Goal: Find specific page/section: Find specific page/section

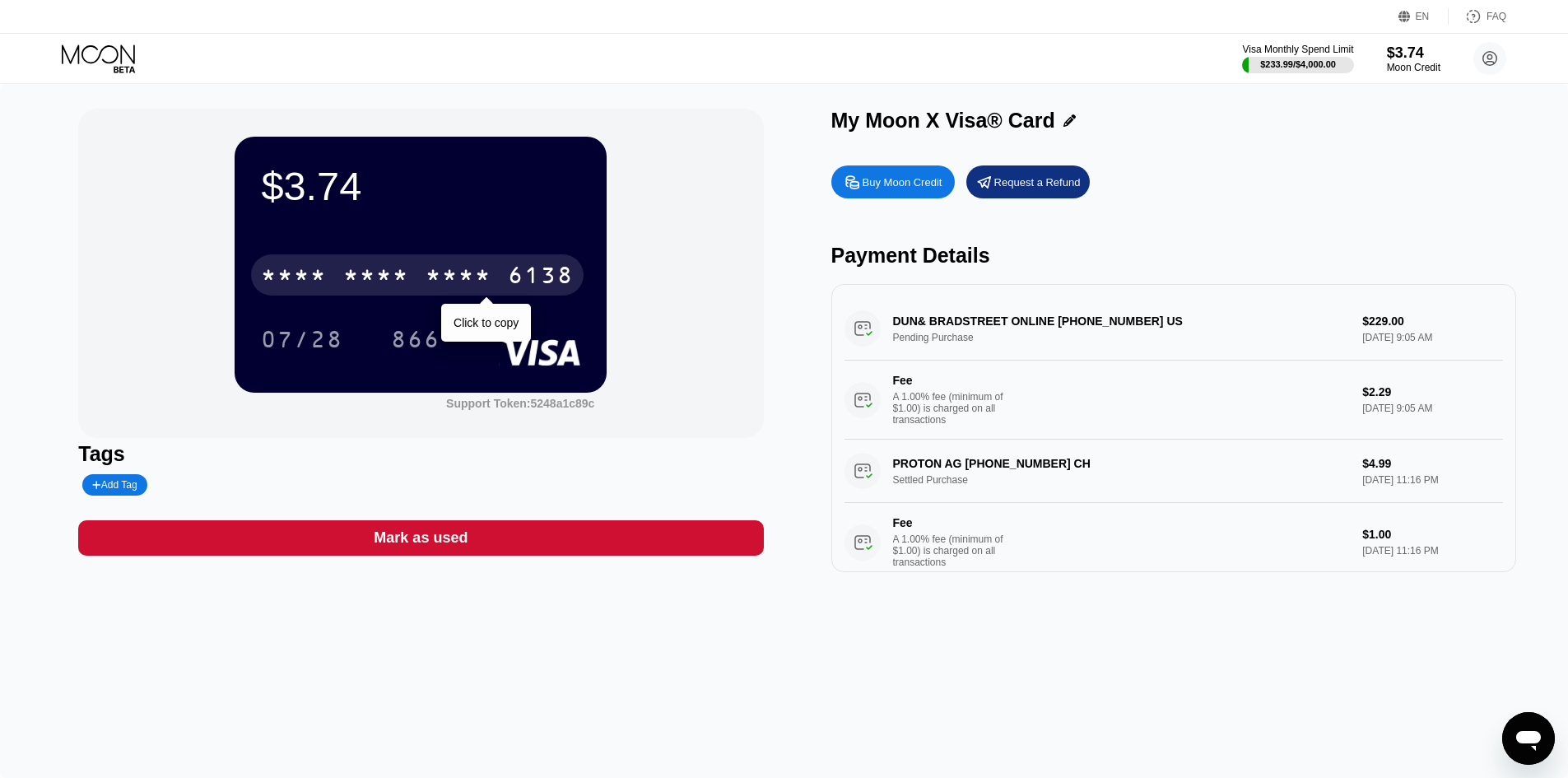
click at [445, 275] on div "* * * *" at bounding box center [459, 277] width 66 height 27
